Goal: Task Accomplishment & Management: Manage account settings

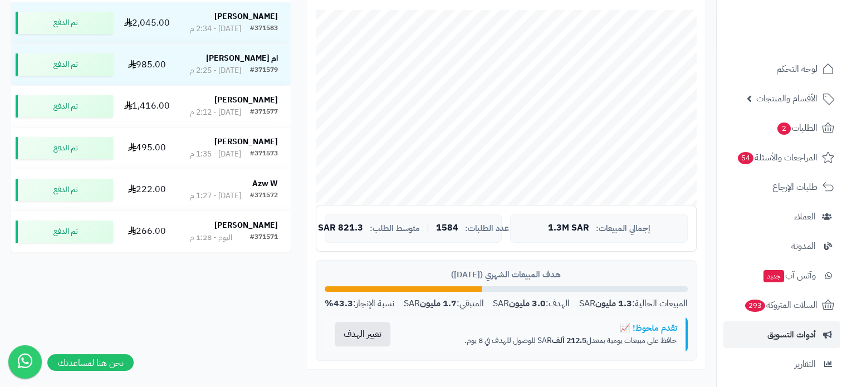
scroll to position [123, 0]
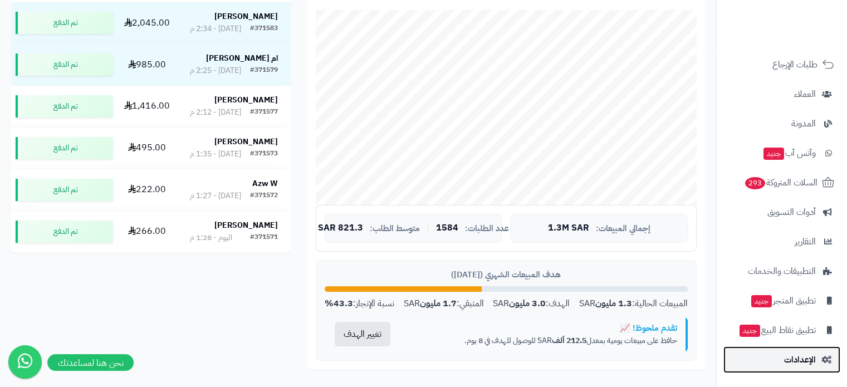
click at [775, 368] on link "الإعدادات" at bounding box center [782, 359] width 117 height 27
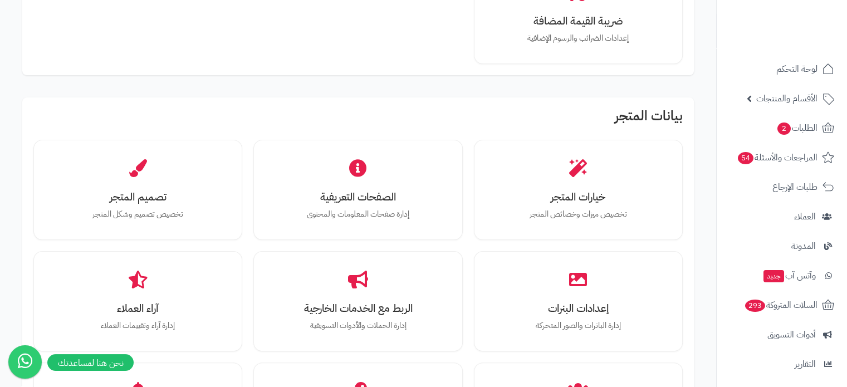
scroll to position [262, 0]
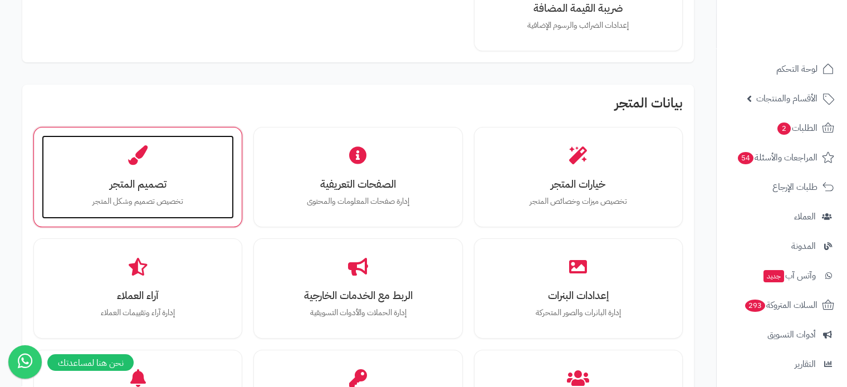
click at [193, 167] on div "تصميم المتجر تخصيص تصميم وشكل المتجر" at bounding box center [138, 177] width 192 height 84
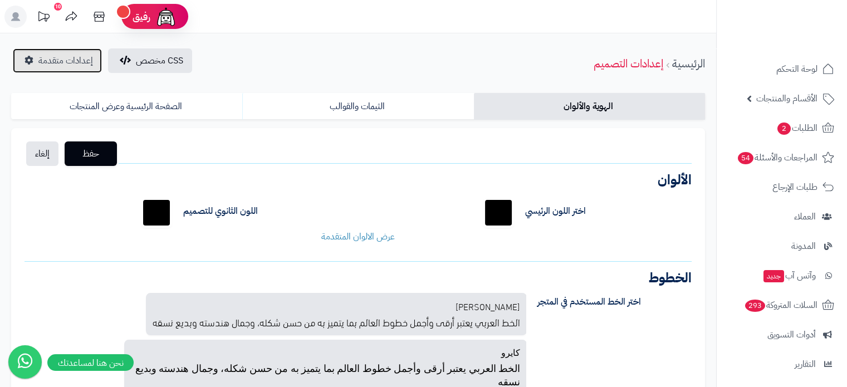
click at [51, 65] on span "إعدادات متقدمة" at bounding box center [65, 60] width 55 height 13
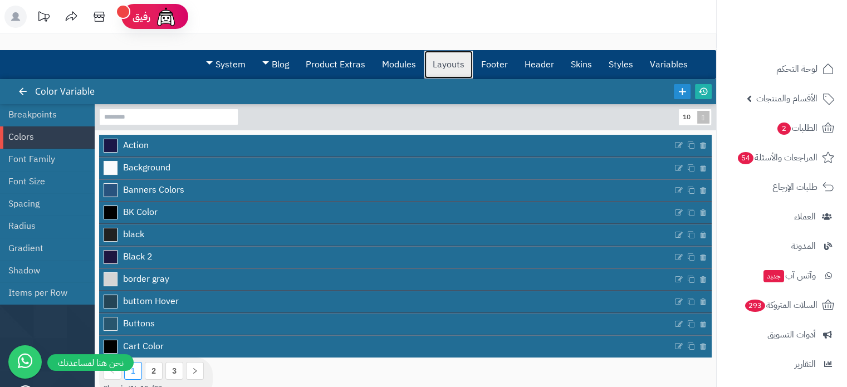
click at [446, 71] on link "Layouts" at bounding box center [448, 65] width 48 height 28
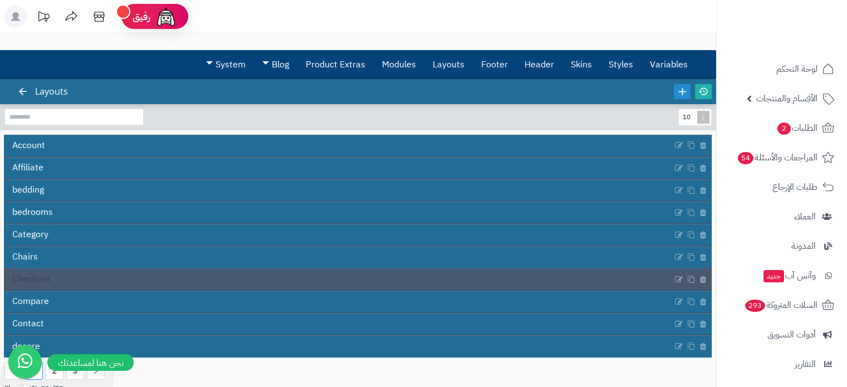
scroll to position [66, 0]
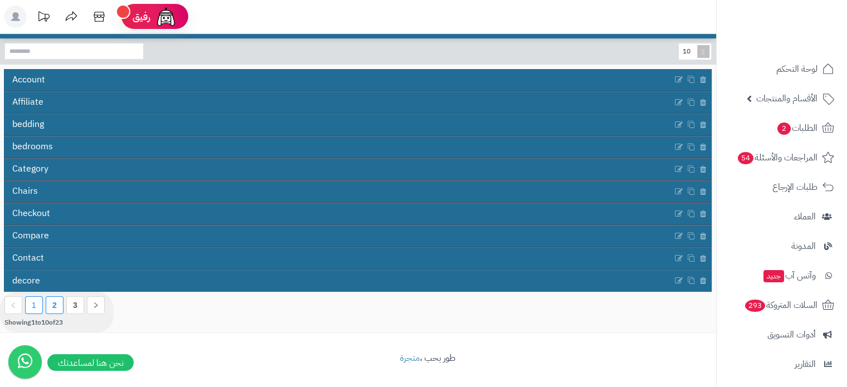
click at [59, 302] on li "2" at bounding box center [55, 305] width 18 height 18
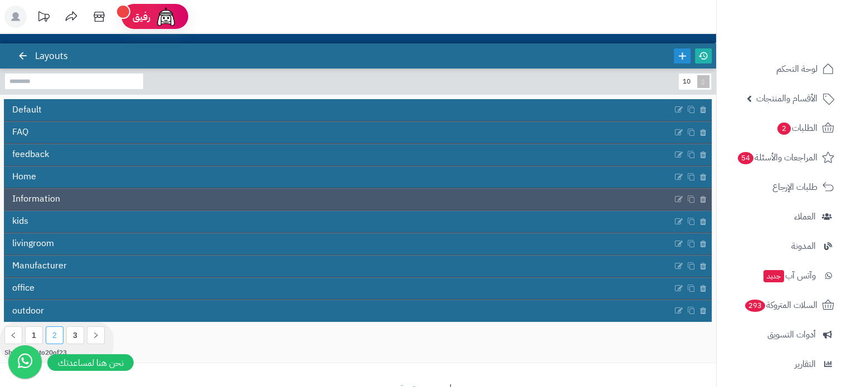
scroll to position [35, 0]
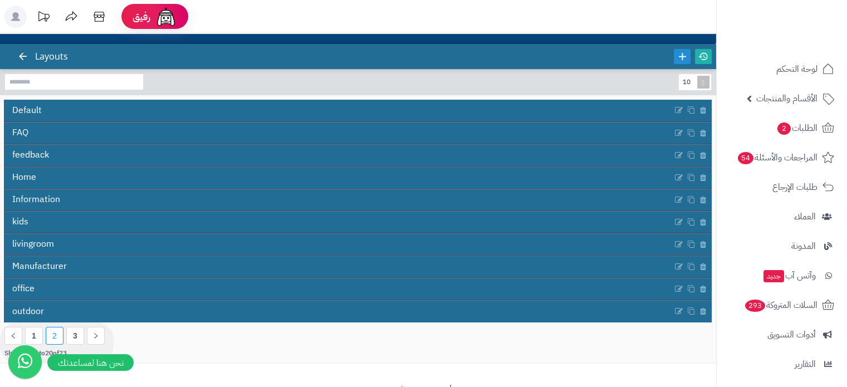
click at [76, 344] on section "1 2 3 Showing 11 to 20 of 23" at bounding box center [57, 342] width 114 height 41
click at [76, 336] on link "3" at bounding box center [75, 335] width 4 height 9
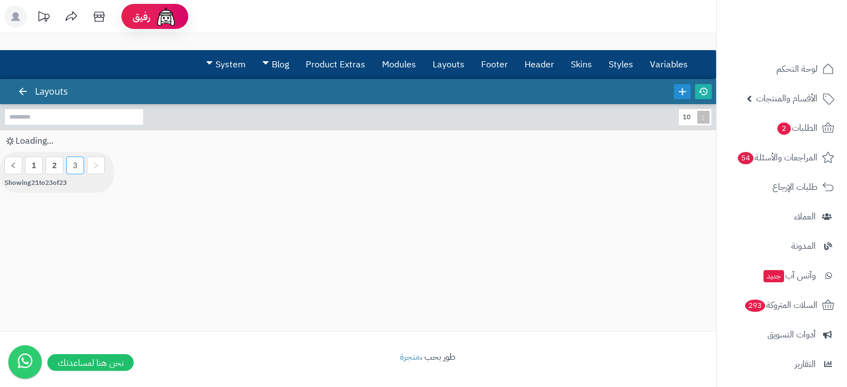
scroll to position [0, 0]
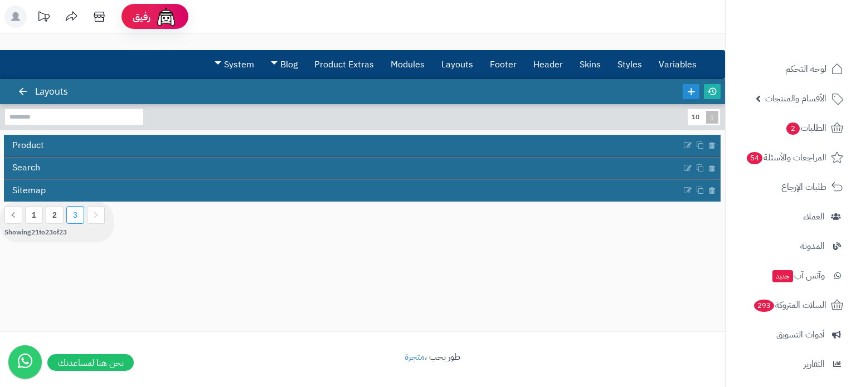
click at [38, 276] on div "3.0.48 Layouts 10 Product Search Sitemap 1 2 3 Showing 21 to 23 of 23" at bounding box center [362, 205] width 725 height 252
click at [33, 218] on link "1" at bounding box center [34, 215] width 4 height 9
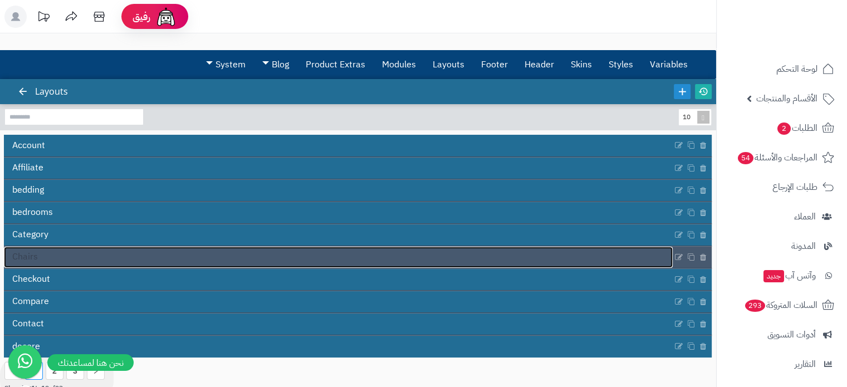
click at [73, 254] on link "Chairs" at bounding box center [338, 257] width 669 height 21
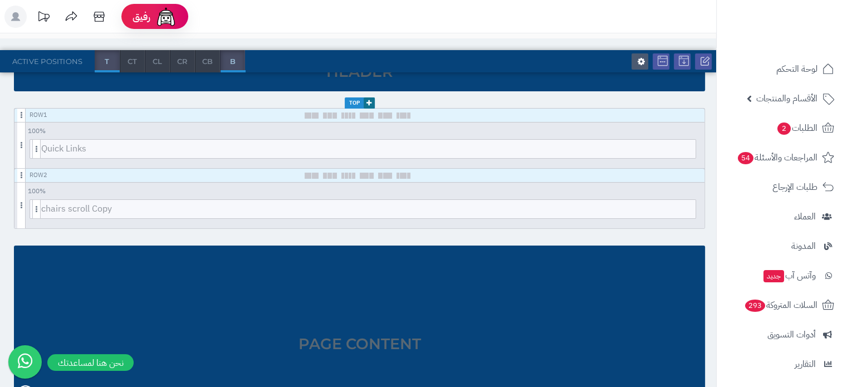
scroll to position [139, 0]
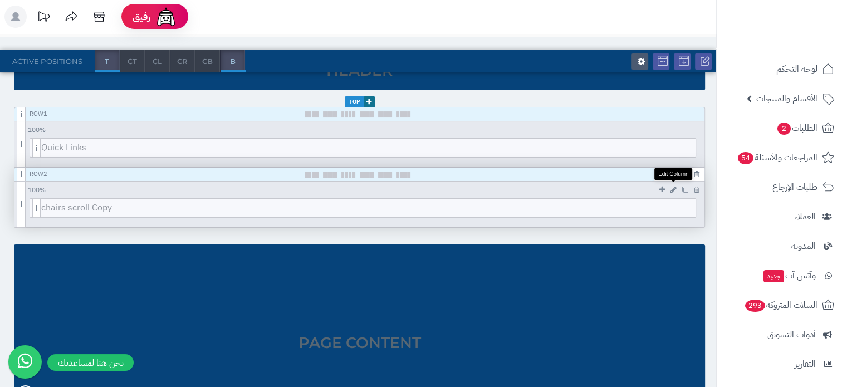
click at [671, 188] on icon at bounding box center [674, 189] width 6 height 7
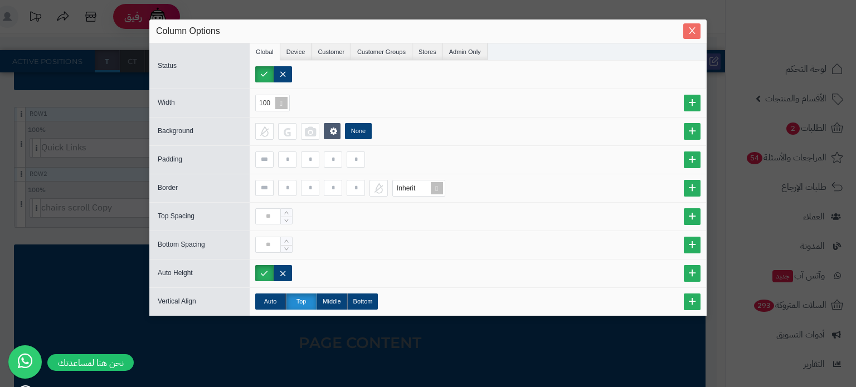
click at [692, 29] on icon "Close" at bounding box center [691, 30] width 9 height 9
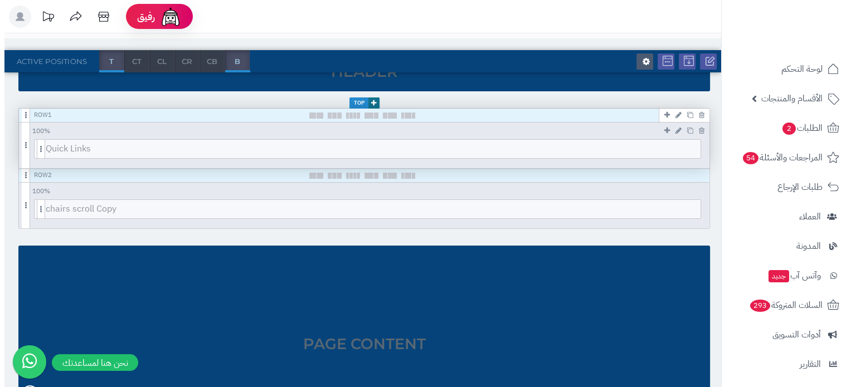
scroll to position [138, 0]
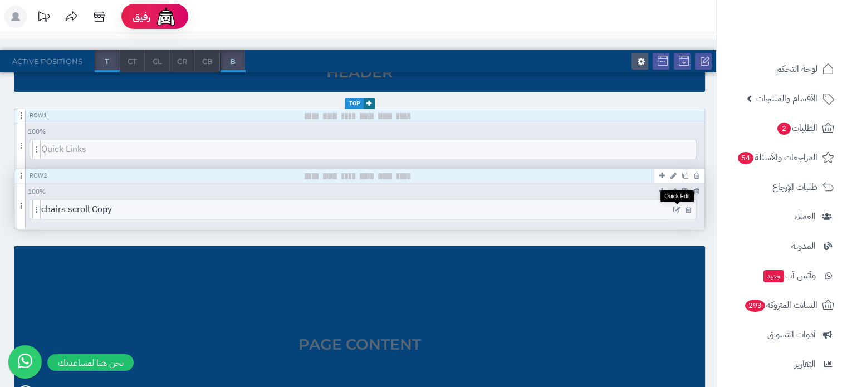
click at [679, 211] on icon at bounding box center [676, 210] width 7 height 8
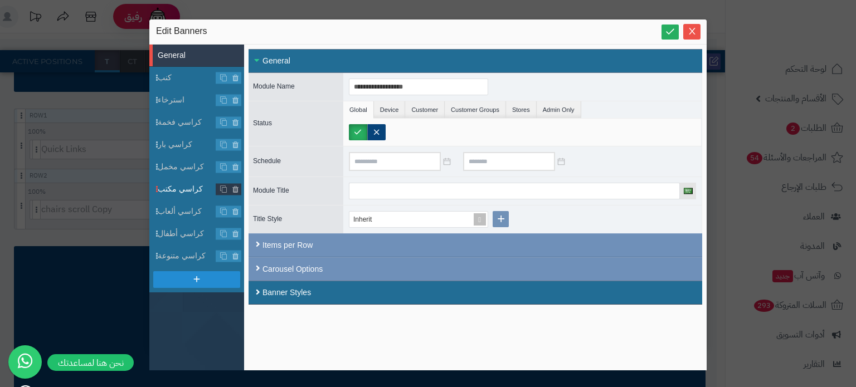
click at [182, 189] on span "كراسي مكتب" at bounding box center [187, 189] width 58 height 12
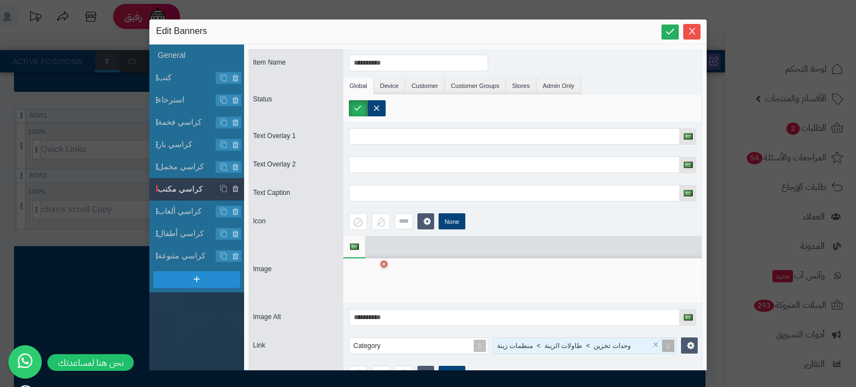
click at [575, 343] on span "وحدات تخزين > طاولات الزينة > منظمات زينة" at bounding box center [564, 346] width 134 height 8
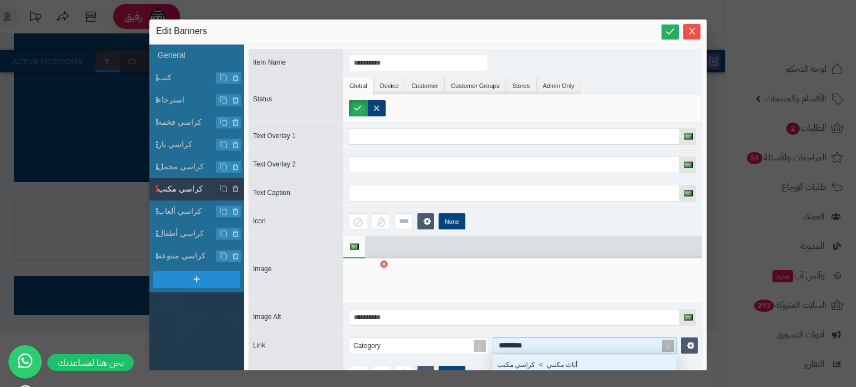
scroll to position [9, 9]
type input "*********"
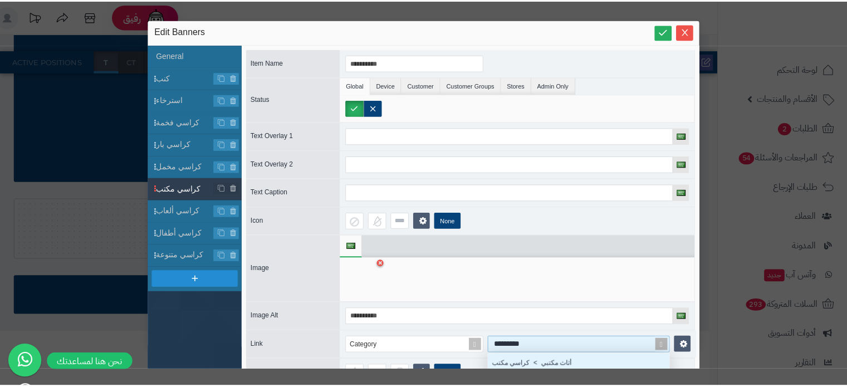
scroll to position [29, 0]
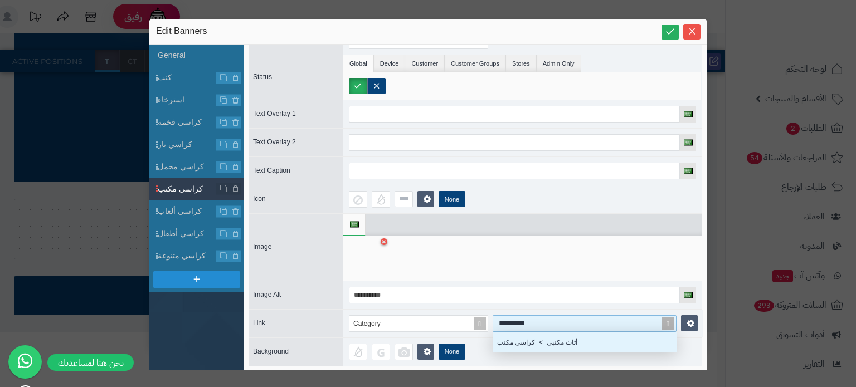
click at [546, 333] on div "أثاث مكتبي > كراسي مكتب" at bounding box center [584, 342] width 184 height 19
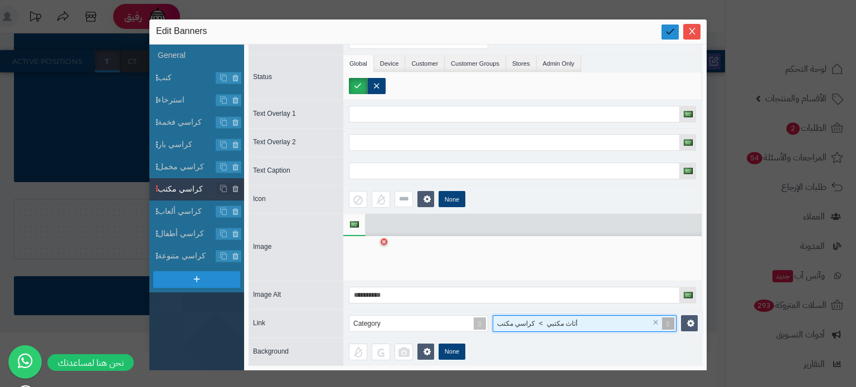
click at [671, 31] on icon at bounding box center [669, 31] width 11 height 11
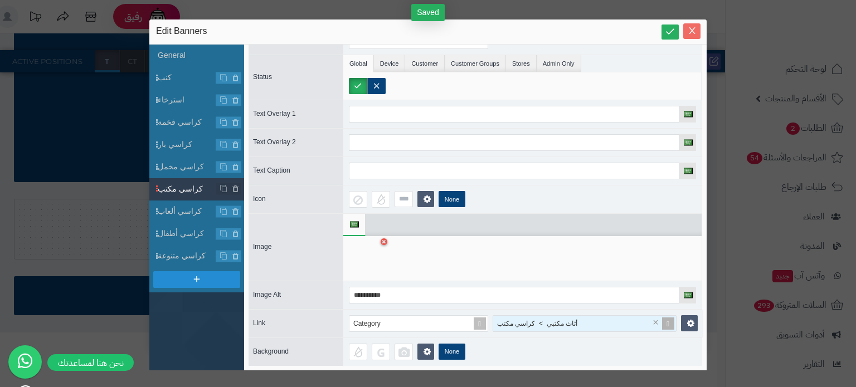
click at [684, 31] on span "Close" at bounding box center [691, 30] width 17 height 9
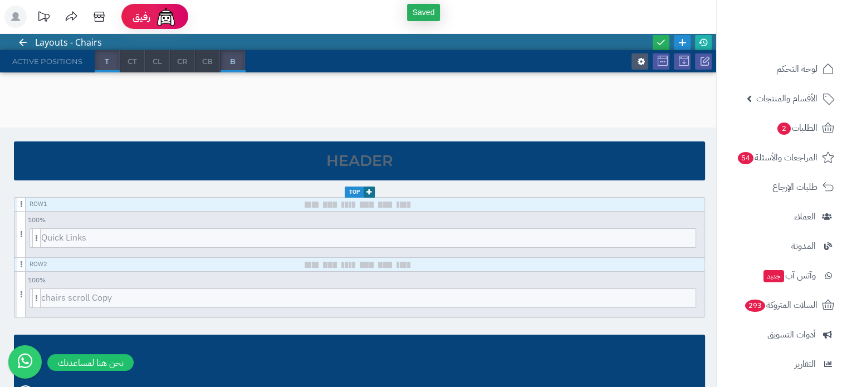
scroll to position [0, 0]
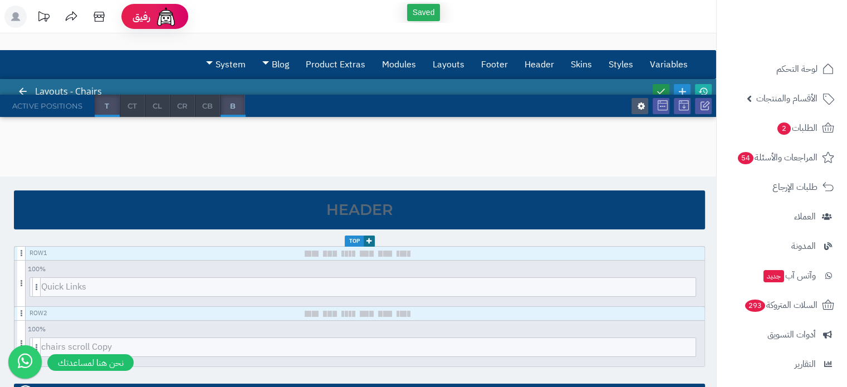
click at [664, 86] on icon at bounding box center [661, 91] width 10 height 10
click at [711, 86] on link at bounding box center [703, 91] width 17 height 15
click at [706, 87] on icon at bounding box center [703, 91] width 10 height 10
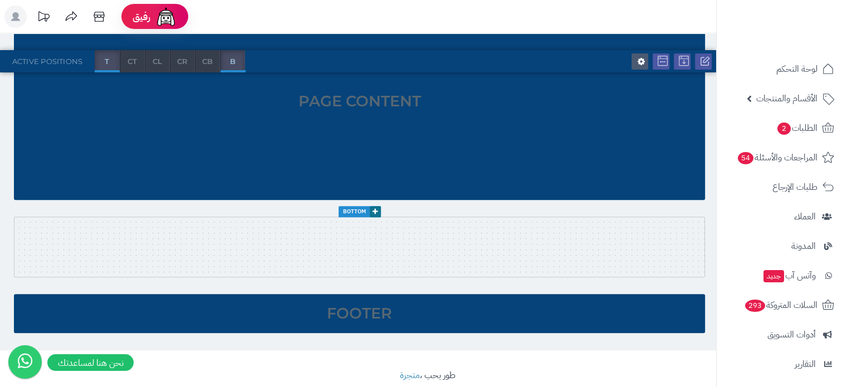
scroll to position [399, 0]
